Goal: Obtain resource: Download file/media

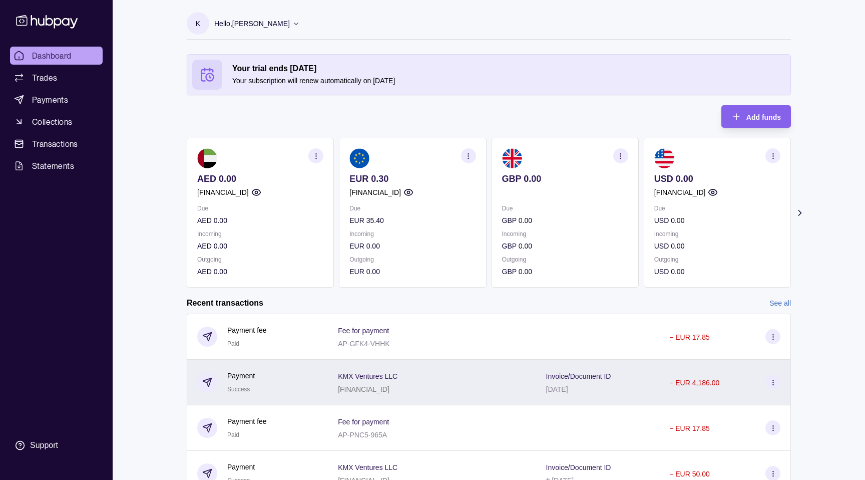
click at [398, 375] on section "KMX Ventures LLC" at bounding box center [368, 376] width 60 height 12
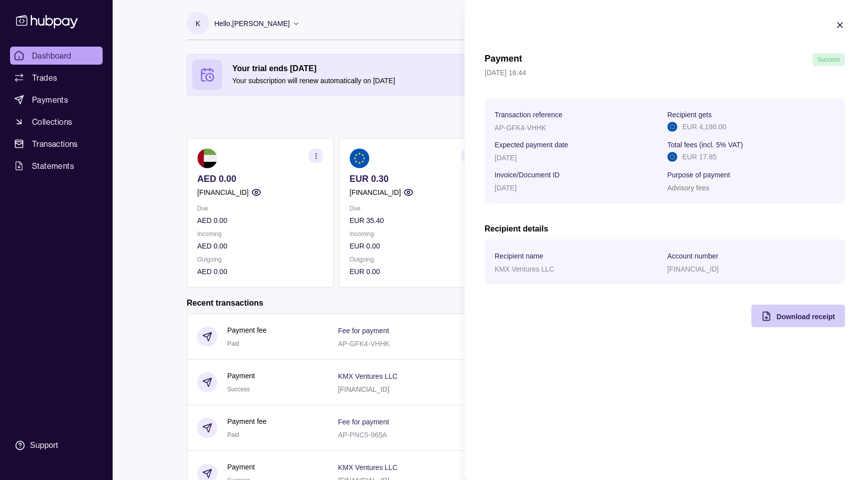
click at [792, 316] on span "Download receipt" at bounding box center [806, 317] width 59 height 8
click at [411, 296] on html "Dashboard Trades Payments Collections Transactions Statements Support K Hello, …" at bounding box center [432, 287] width 865 height 574
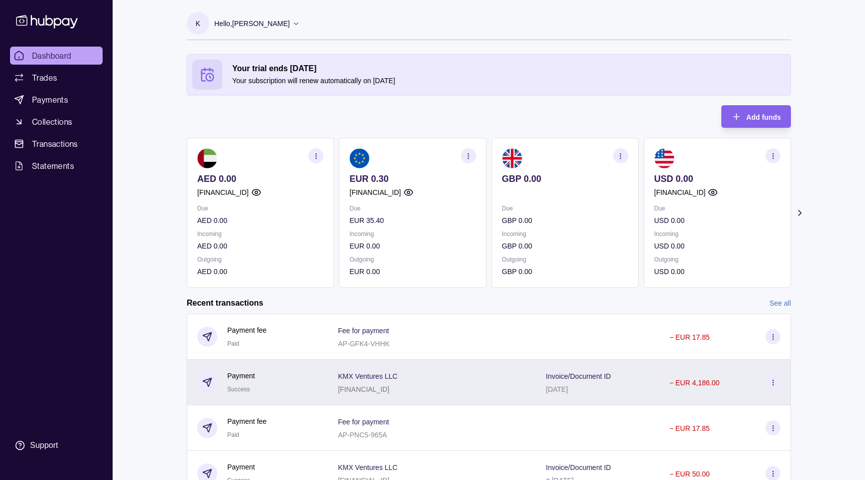
scroll to position [94, 0]
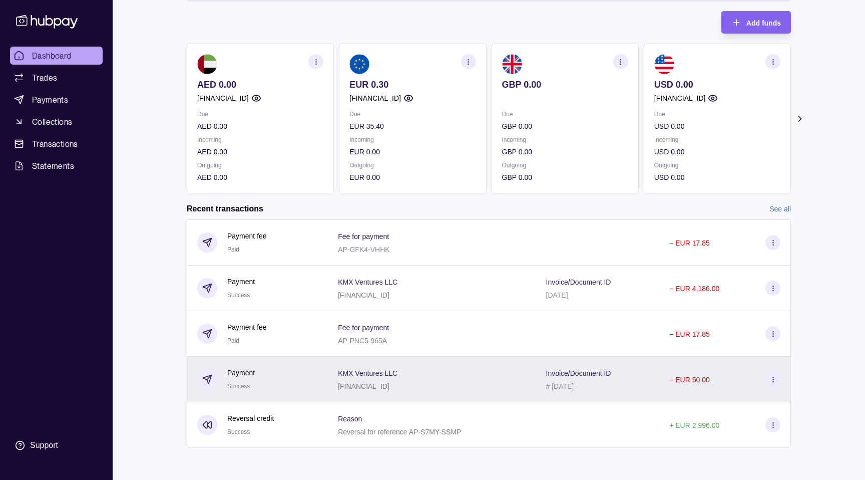
click at [528, 375] on div "KMX Ventures LLC [FINANCIAL_ID]" at bounding box center [432, 380] width 208 height 46
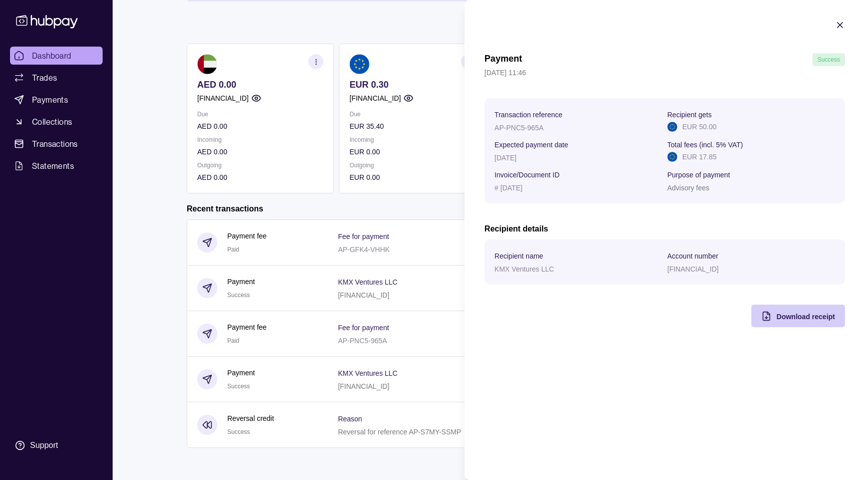
click at [767, 311] on icon "button" at bounding box center [767, 316] width 10 height 10
click at [454, 194] on html "Dashboard Trades Payments Collections Transactions Statements Support K Hello, …" at bounding box center [432, 193] width 865 height 574
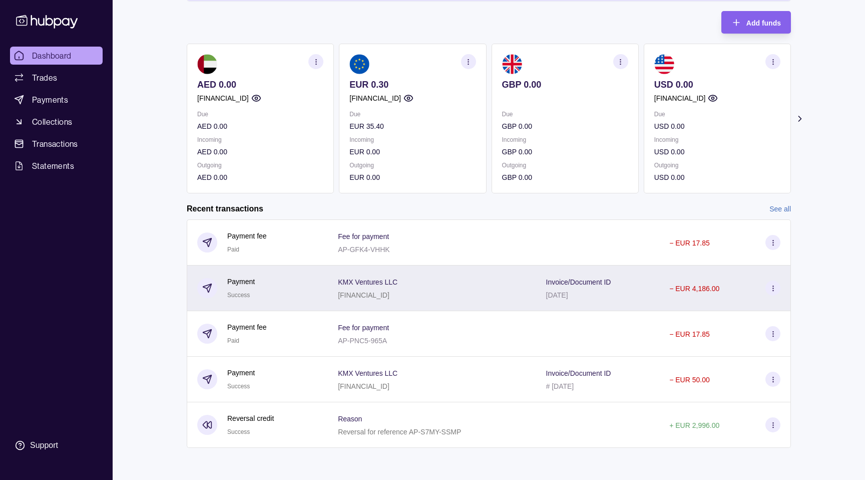
click at [480, 275] on div "KMX Ventures LLC [FINANCIAL_ID]" at bounding box center [432, 288] width 208 height 46
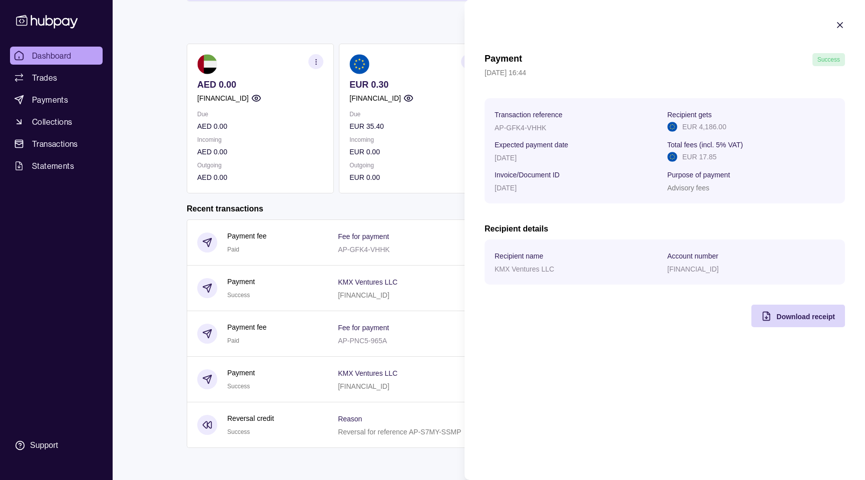
click at [454, 208] on html "Dashboard Trades Payments Collections Transactions Statements Support K Hello, …" at bounding box center [432, 193] width 865 height 574
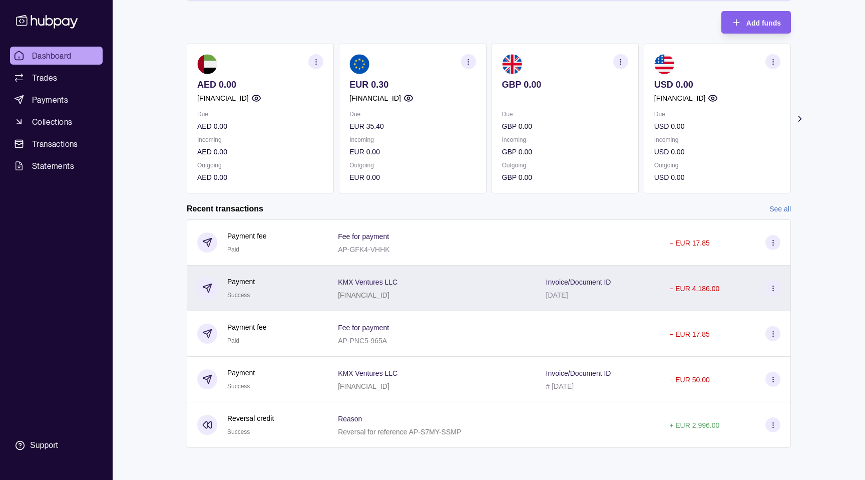
click at [462, 282] on div "KMX Ventures LLC [FINANCIAL_ID]" at bounding box center [432, 287] width 188 height 25
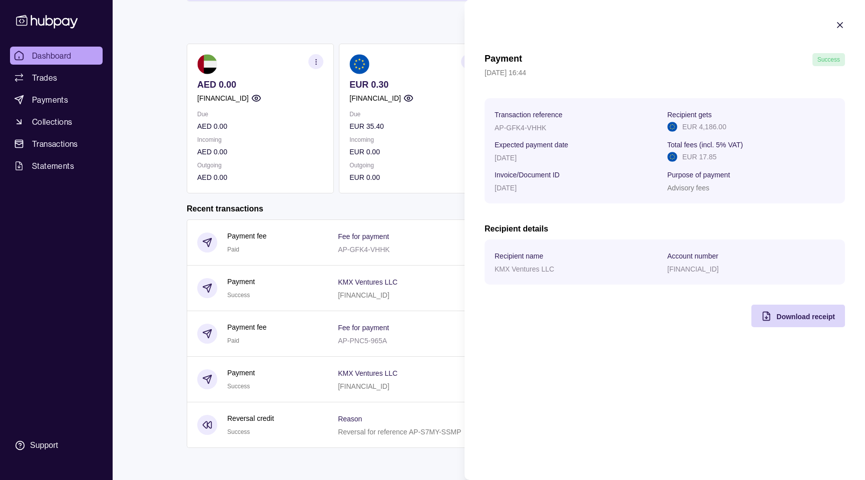
click at [438, 176] on html "Dashboard Trades Payments Collections Transactions Statements Support K Hello, …" at bounding box center [432, 193] width 865 height 574
